Goal: Transaction & Acquisition: Purchase product/service

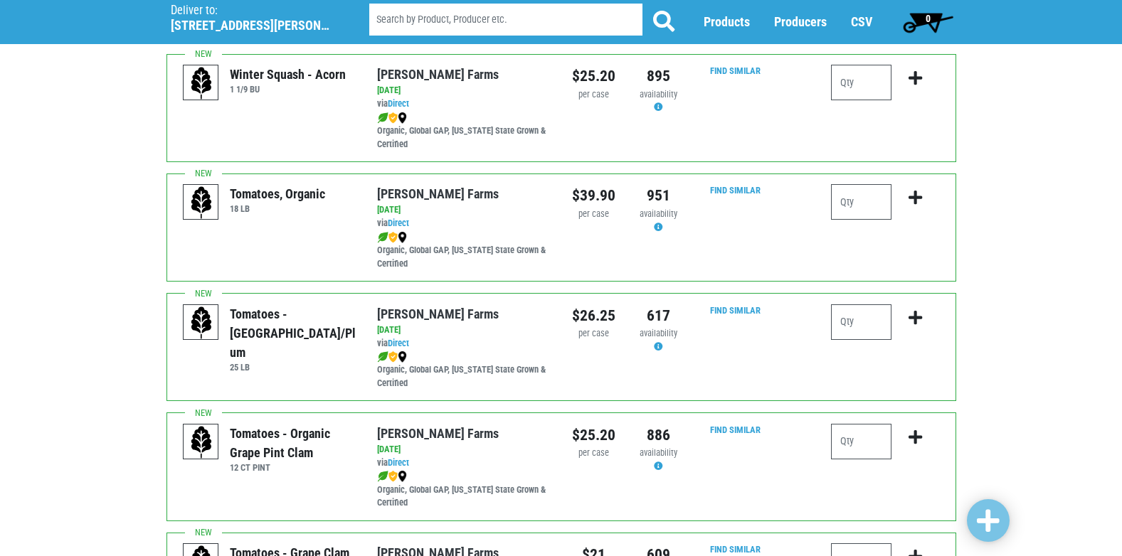
scroll to position [712, 0]
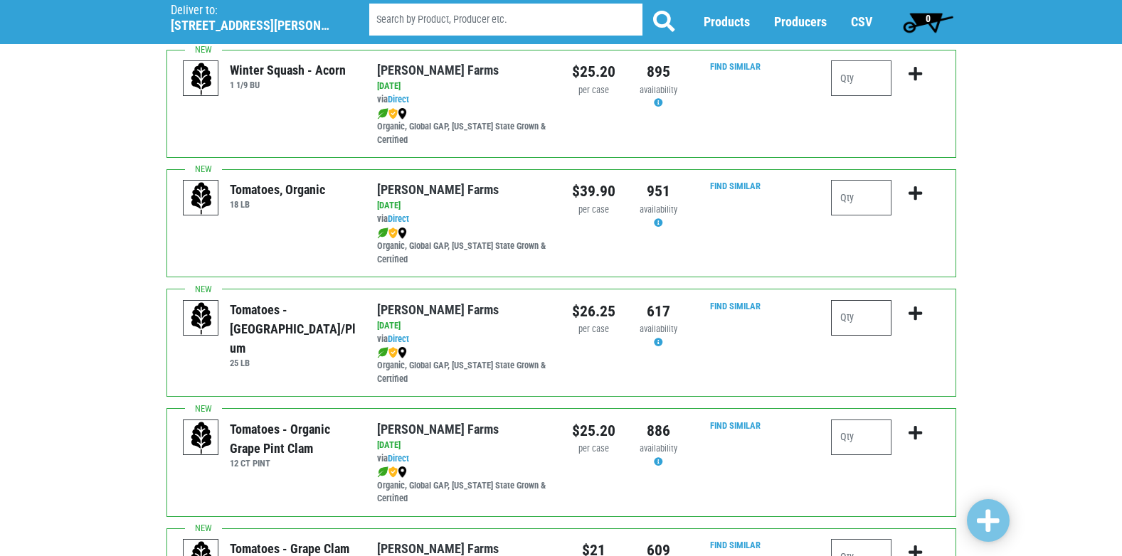
click at [865, 314] on input "number" at bounding box center [861, 318] width 60 height 36
type input "1"
click at [915, 312] on icon "submit" at bounding box center [916, 314] width 14 height 16
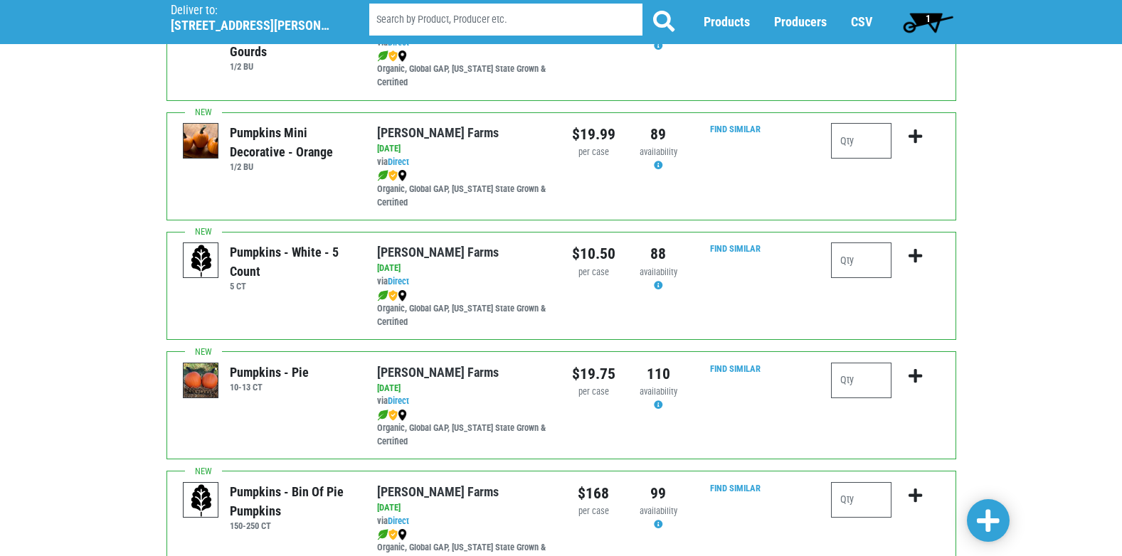
scroll to position [1637, 0]
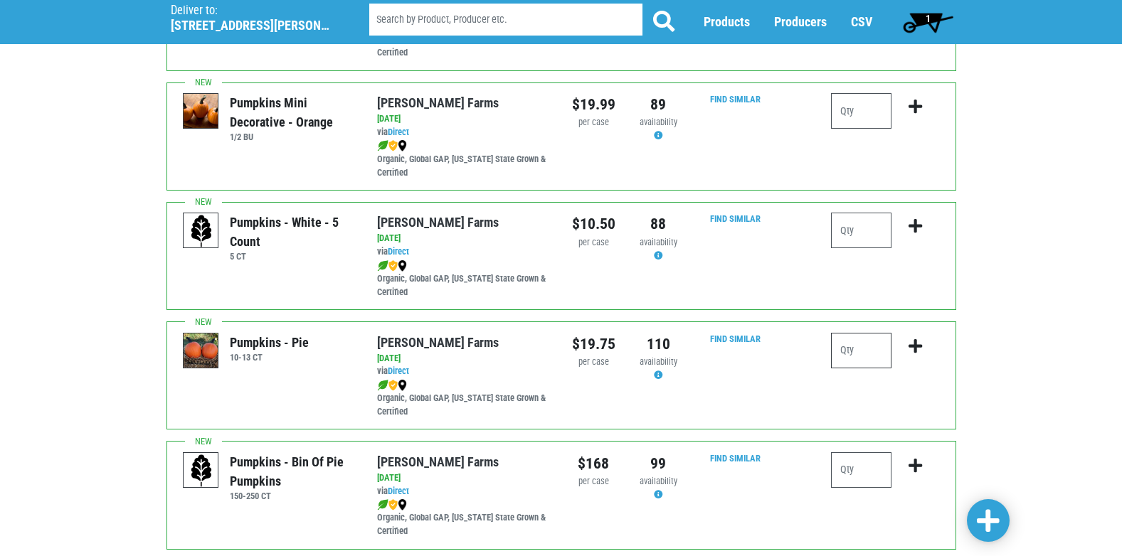
click at [845, 347] on input "number" at bounding box center [861, 351] width 60 height 36
type input "1"
click at [913, 344] on icon "submit" at bounding box center [916, 347] width 14 height 16
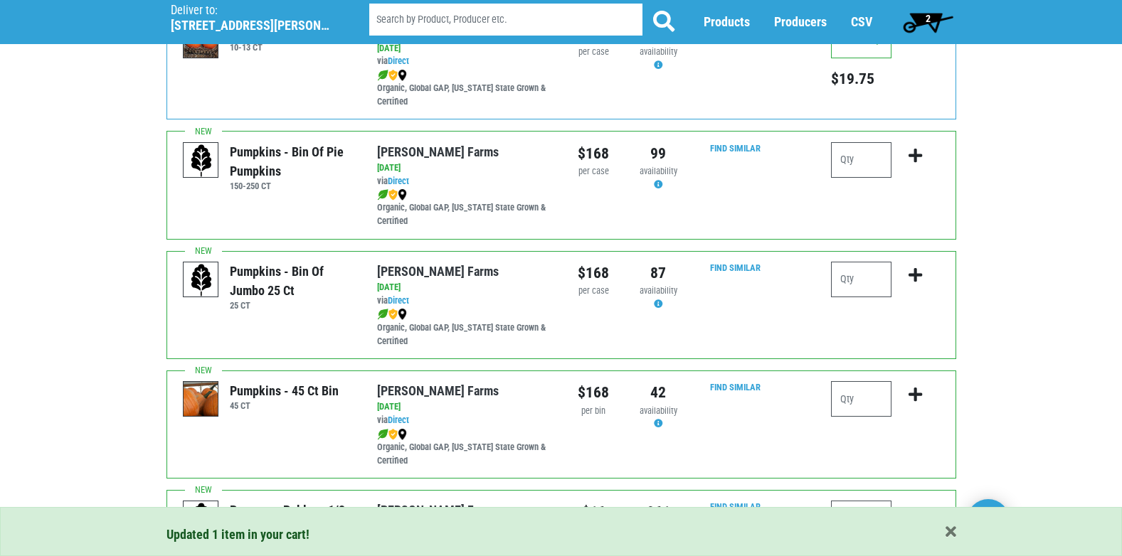
scroll to position [1993, 0]
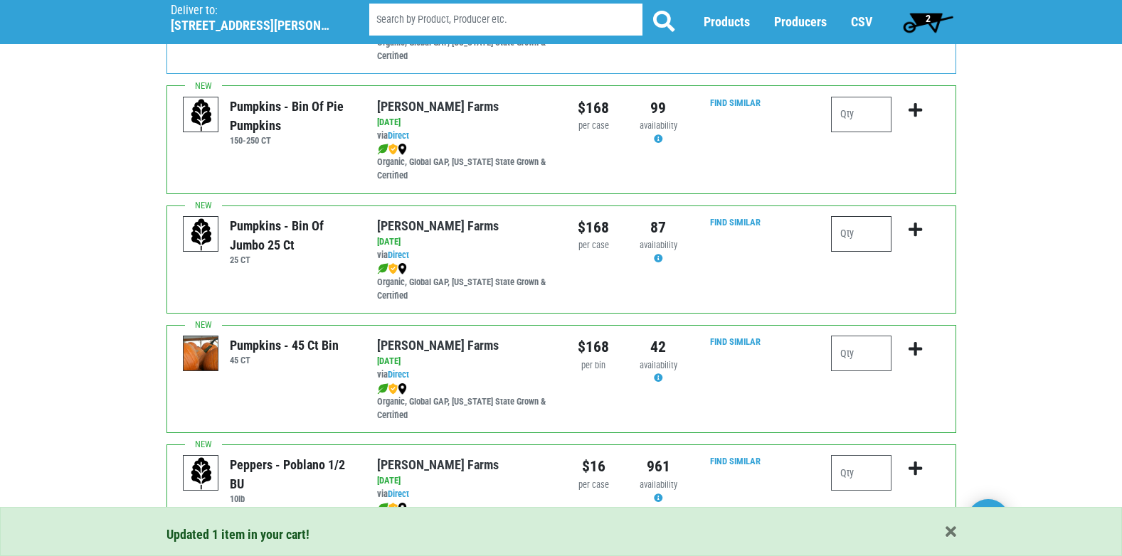
click at [869, 230] on input "number" at bounding box center [861, 234] width 60 height 36
type input "1"
click at [917, 228] on icon "submit" at bounding box center [916, 230] width 14 height 16
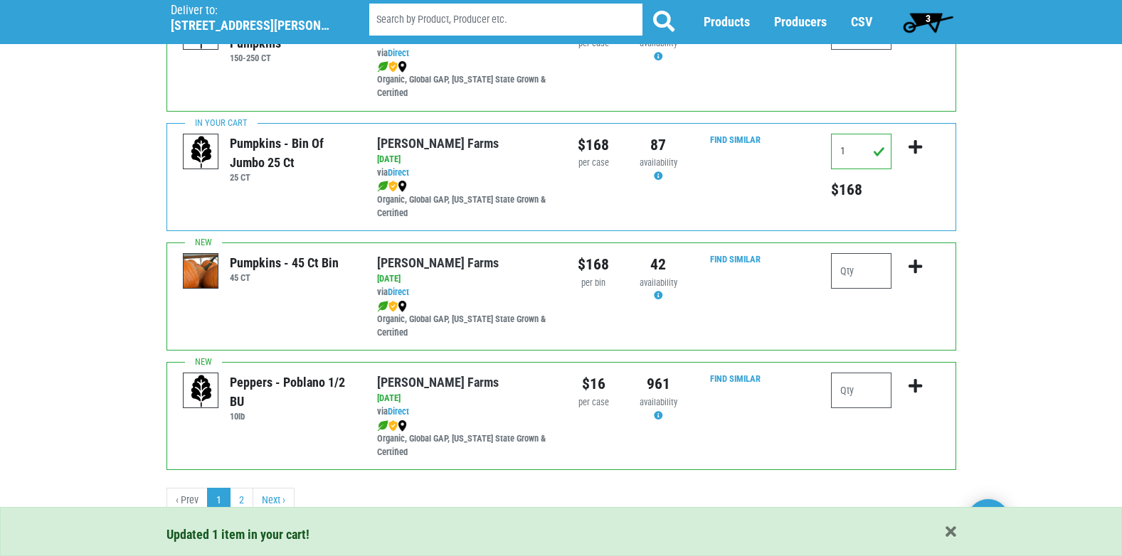
scroll to position [2079, 0]
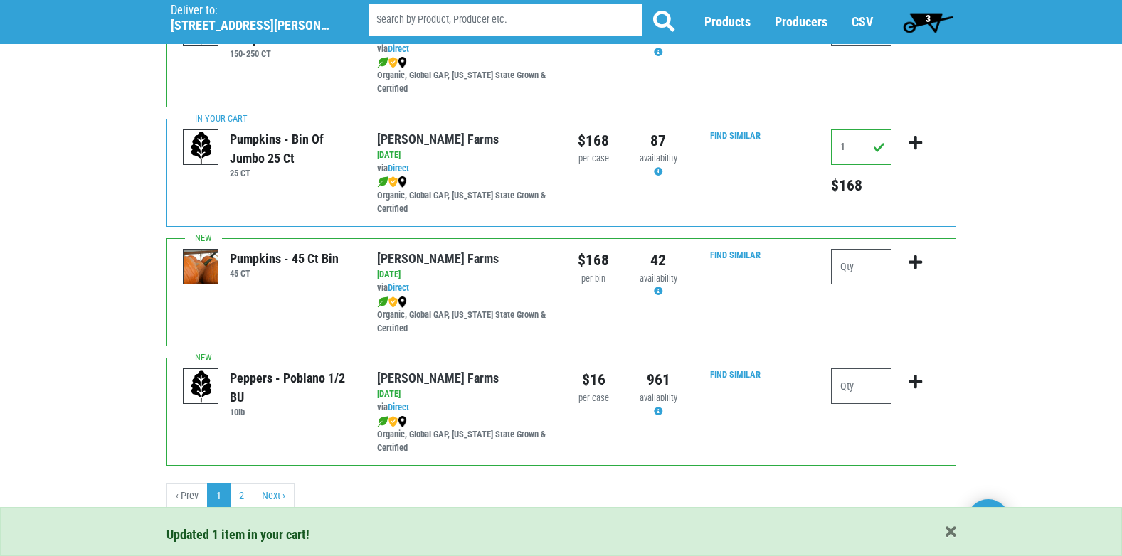
click at [919, 13] on span "3" at bounding box center [928, 22] width 63 height 28
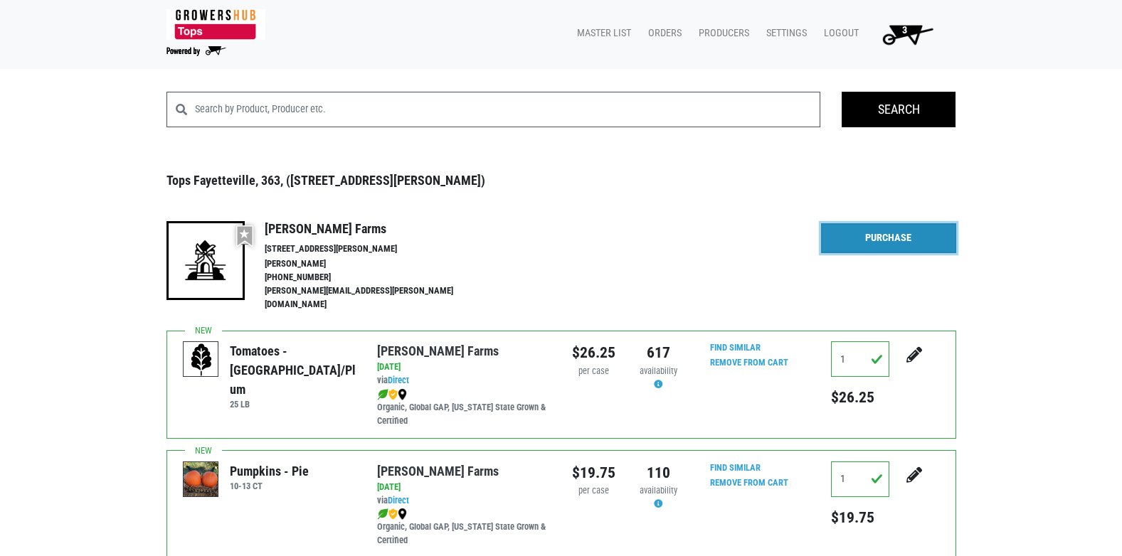
click at [869, 243] on link "Purchase" at bounding box center [888, 238] width 135 height 30
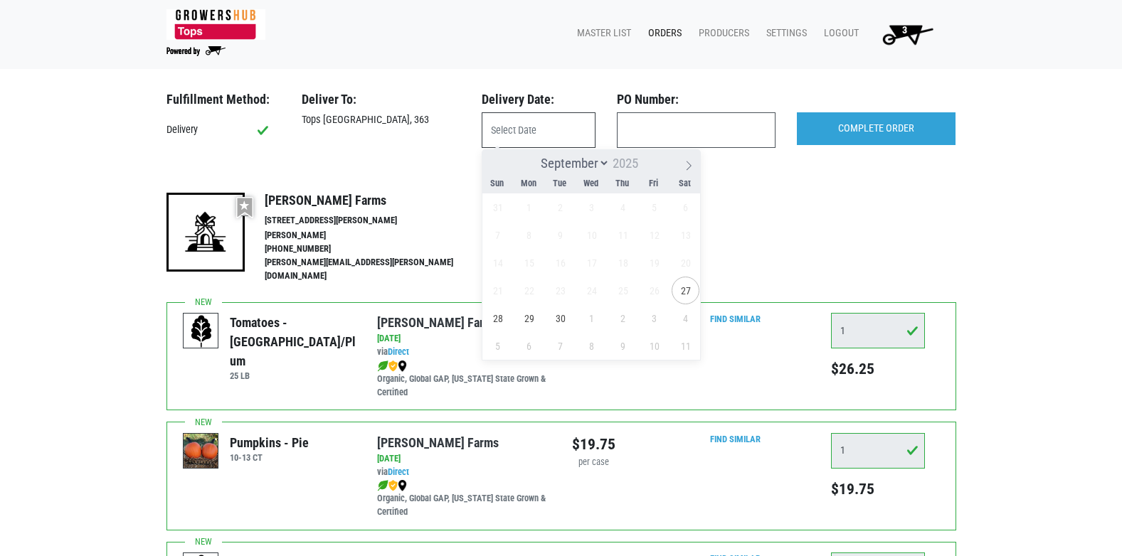
click at [501, 141] on input "text" at bounding box center [539, 130] width 114 height 36
click at [683, 286] on span "27" at bounding box center [686, 291] width 28 height 28
type input "[DATE]"
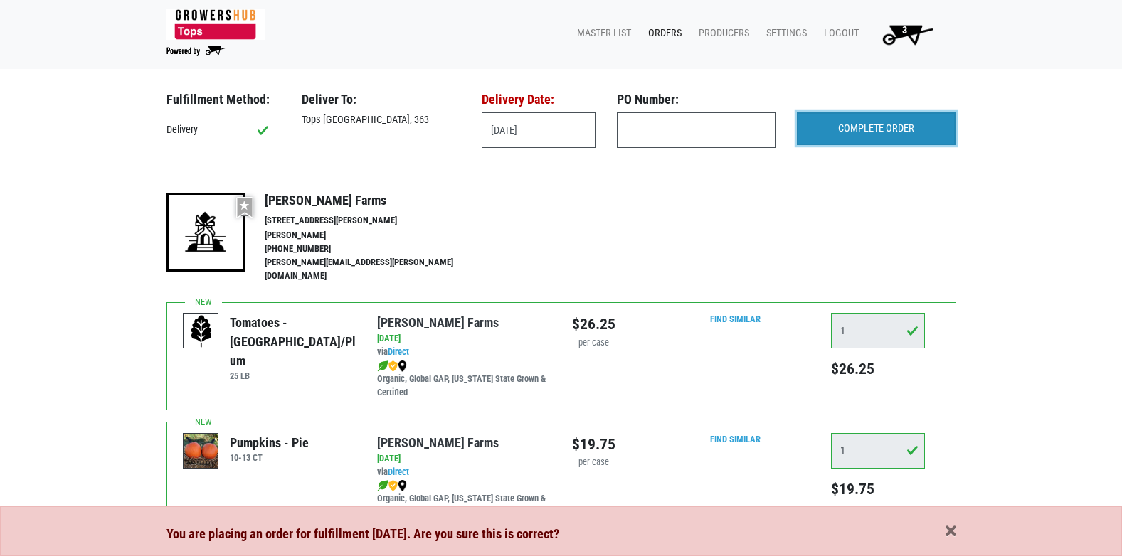
click at [875, 135] on input "COMPLETE ORDER" at bounding box center [876, 128] width 159 height 33
